Goal: Task Accomplishment & Management: Use online tool/utility

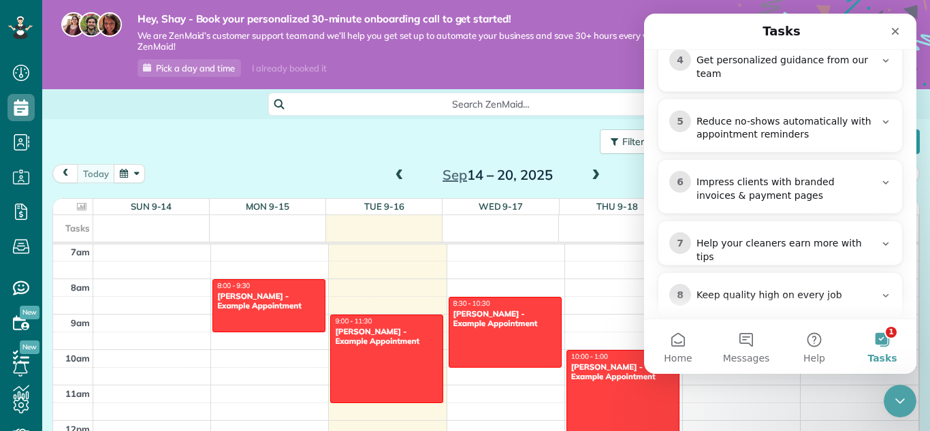
scroll to position [450, 0]
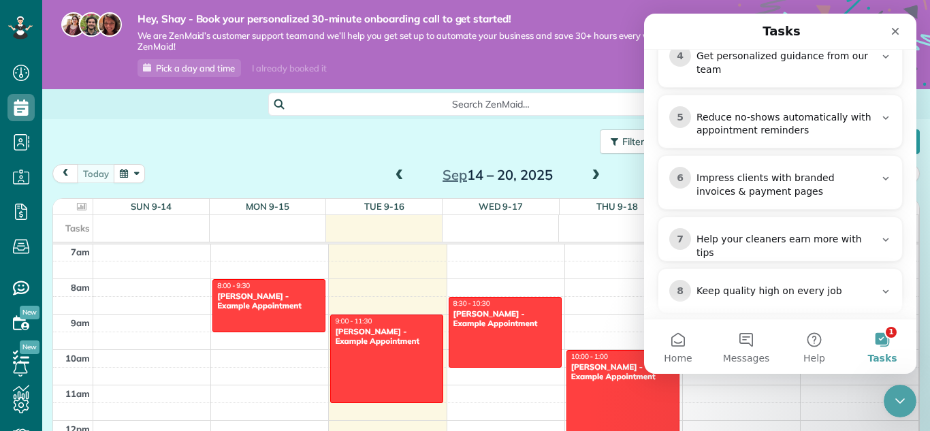
click at [515, 146] on div "Filters: Default Colored by Cleaners Color by Cleaner Color by Team Color by St…" at bounding box center [485, 141] width 887 height 45
click at [892, 33] on icon "Close" at bounding box center [894, 31] width 11 height 11
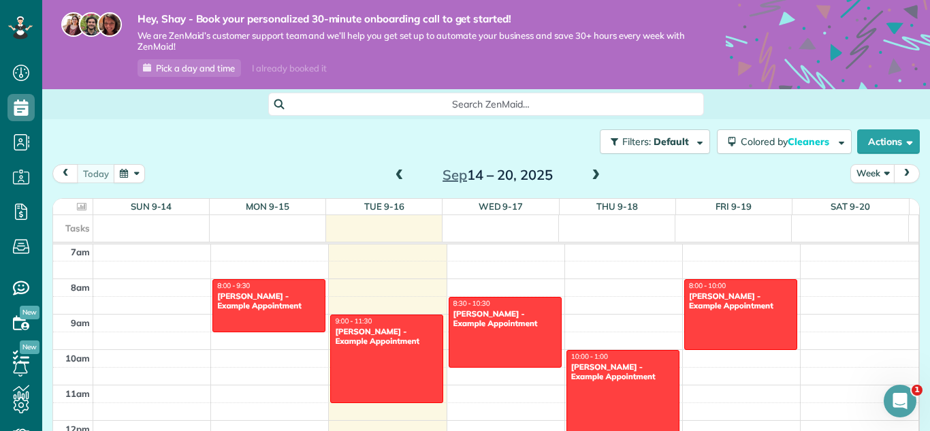
scroll to position [0, 0]
click at [201, 69] on span "Pick a day and time" at bounding box center [195, 68] width 79 height 11
click at [212, 74] on link "Pick a day and time" at bounding box center [188, 68] width 103 height 18
click at [364, 41] on span "We are ZenMaid’s customer support team and we’ll help you get set up to automat…" at bounding box center [410, 41] width 547 height 23
click at [890, 397] on icon "Open Intercom Messenger" at bounding box center [898, 399] width 22 height 22
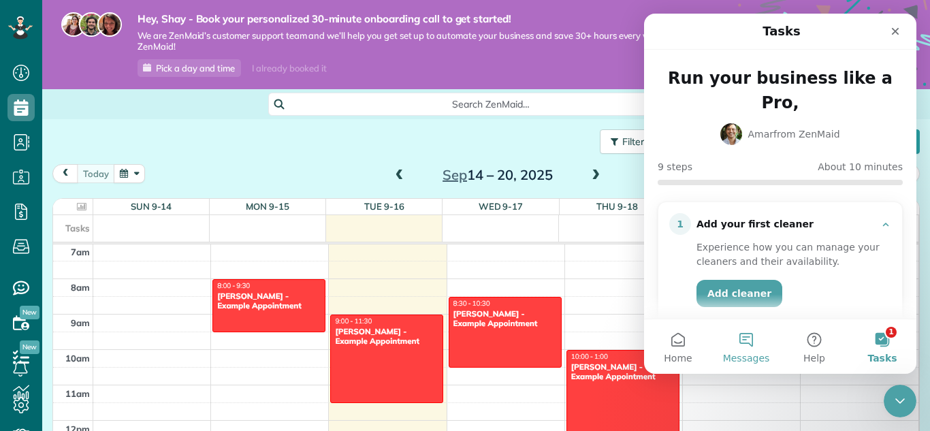
click at [757, 353] on span "Messages" at bounding box center [746, 358] width 47 height 10
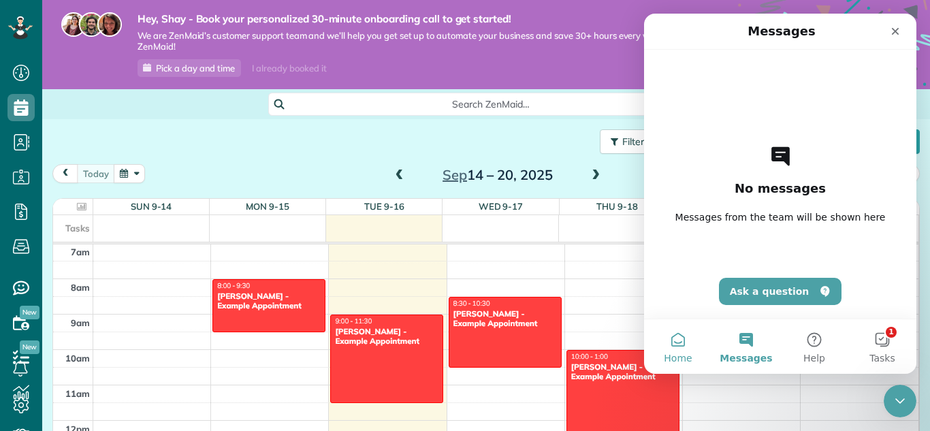
click at [681, 353] on span "Home" at bounding box center [677, 358] width 28 height 10
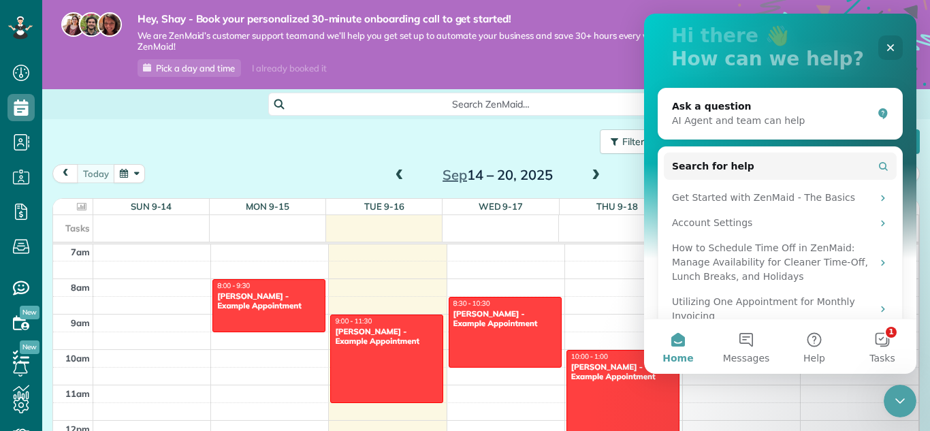
scroll to position [87, 0]
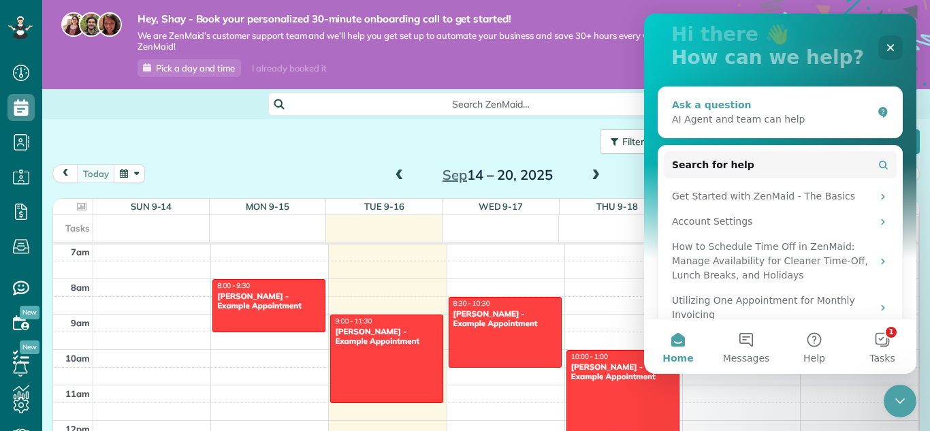
click at [821, 118] on div "AI Agent and team can help" at bounding box center [772, 119] width 200 height 14
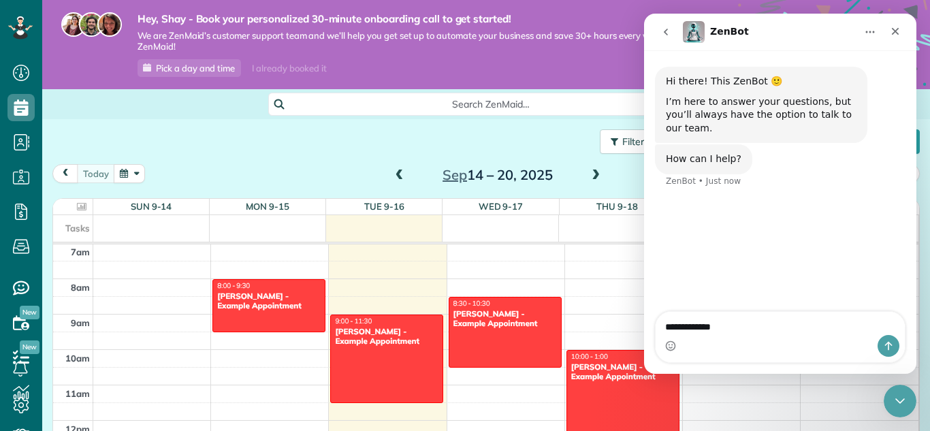
type textarea "**********"
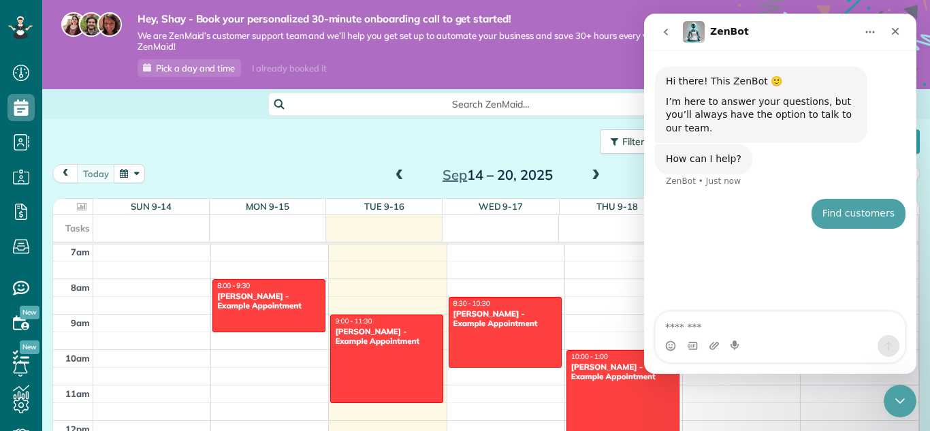
drag, startPoint x: 821, startPoint y: 118, endPoint x: 1570, endPoint y: 125, distance: 748.6
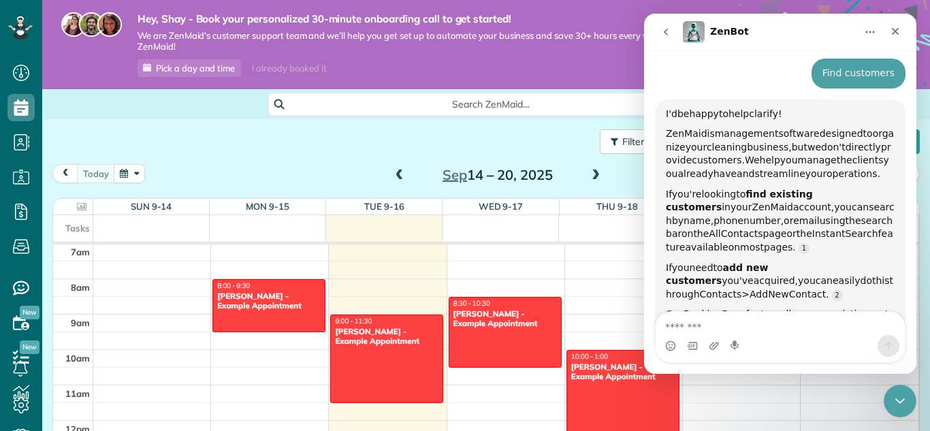
scroll to position [153, 0]
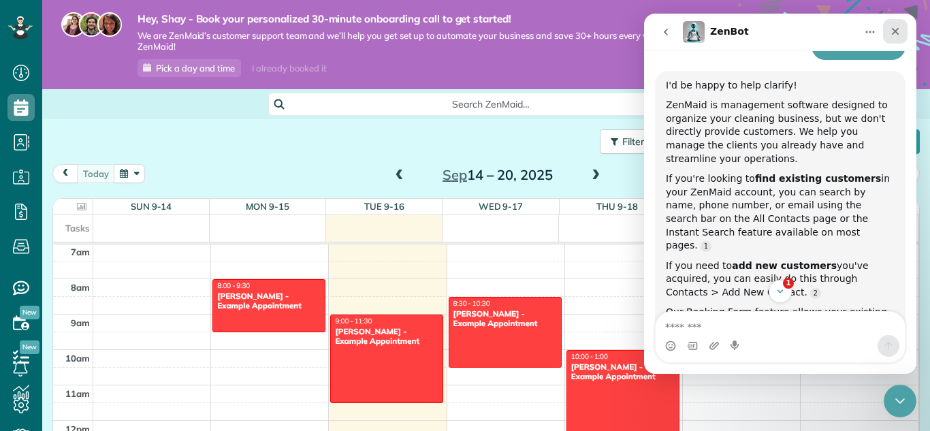
click at [899, 26] on icon "Close" at bounding box center [894, 31] width 11 height 11
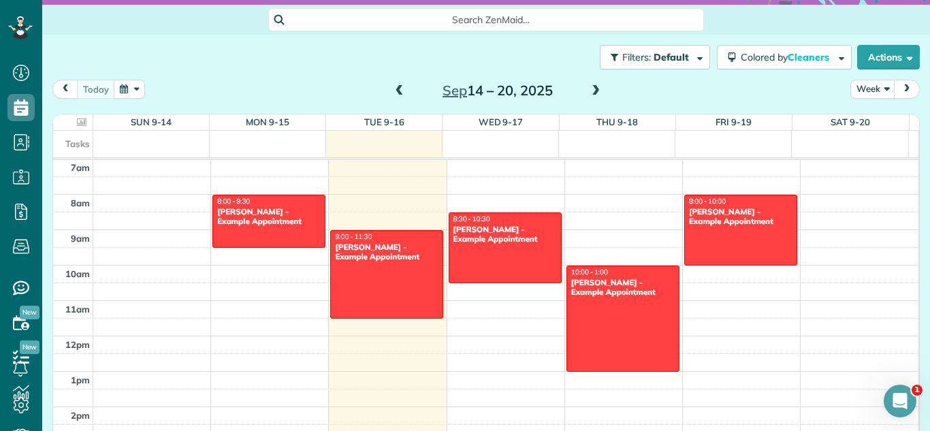
scroll to position [107, 0]
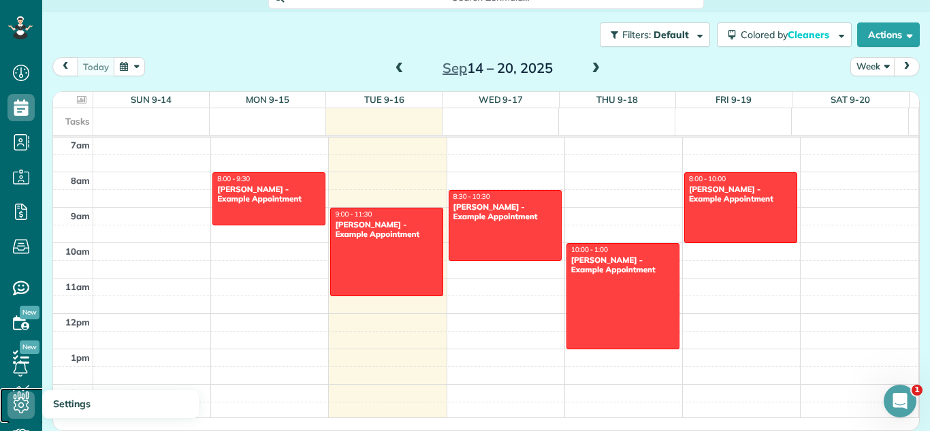
click at [19, 395] on icon at bounding box center [20, 404] width 27 height 27
